Goal: Task Accomplishment & Management: Use online tool/utility

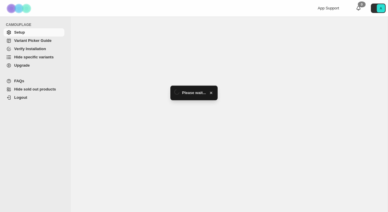
select select "******"
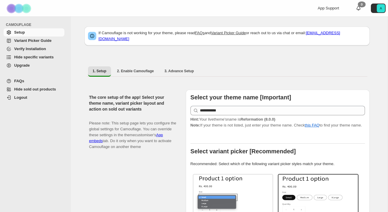
click at [49, 57] on span "Hide specific variants" at bounding box center [34, 57] width 40 height 4
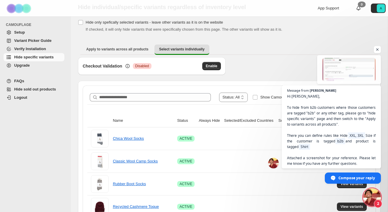
scroll to position [18, 0]
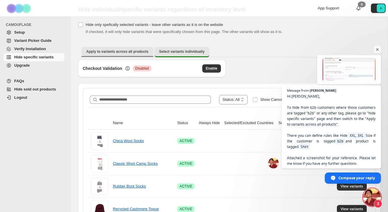
click at [140, 52] on span "Apply to variants across all products" at bounding box center [117, 51] width 62 height 5
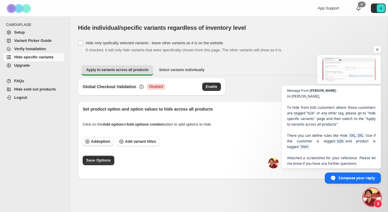
click at [98, 142] on span "Add option" at bounding box center [100, 142] width 19 height 6
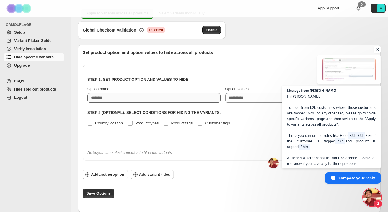
scroll to position [57, 0]
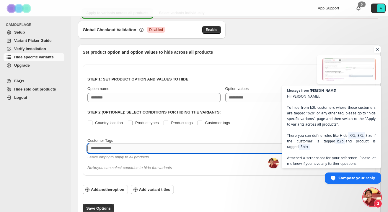
click at [115, 147] on textarea at bounding box center [223, 148] width 272 height 9
type textarea "***"
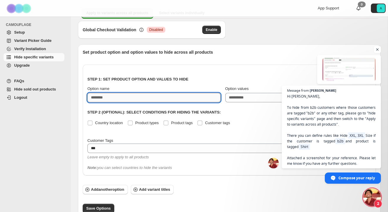
click at [169, 96] on input "Option name" at bounding box center [153, 97] width 133 height 9
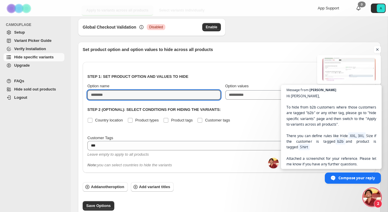
scroll to position [61, 0]
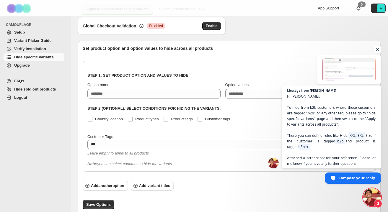
click at [378, 49] on span "Open chat" at bounding box center [376, 49] width 7 height 7
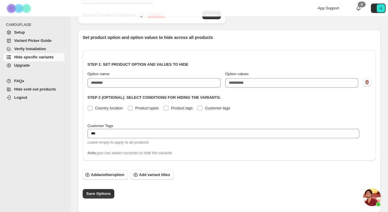
scroll to position [0, 0]
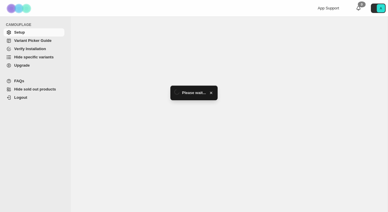
click at [48, 56] on span "Hide specific variants" at bounding box center [34, 57] width 40 height 4
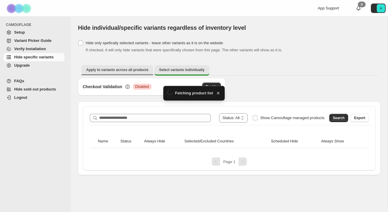
click at [133, 69] on span "Apply to variants across all products" at bounding box center [117, 70] width 62 height 5
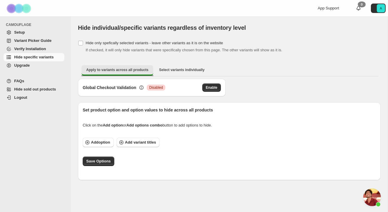
scroll to position [133, 0]
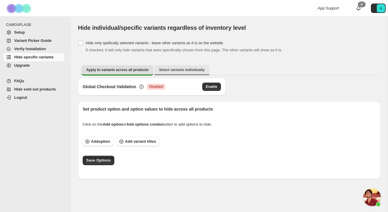
click at [183, 68] on span "Select variants individually" at bounding box center [181, 70] width 45 height 5
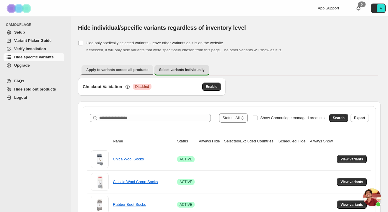
click at [132, 74] on button "Apply to variants across all products" at bounding box center [117, 69] width 72 height 9
